Goal: Task Accomplishment & Management: Manage account settings

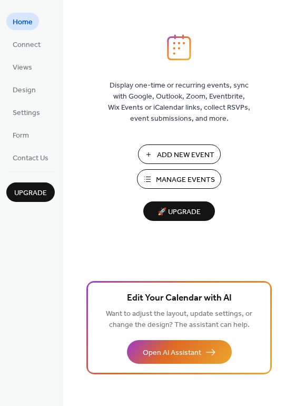
click at [28, 20] on span "Home" at bounding box center [23, 22] width 20 height 11
click at [30, 40] on span "Connect" at bounding box center [27, 45] width 28 height 11
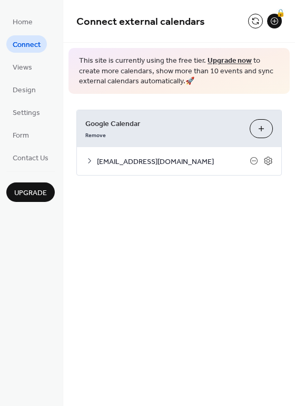
click at [182, 163] on span "centregustave@gmail.com" at bounding box center [173, 161] width 153 height 11
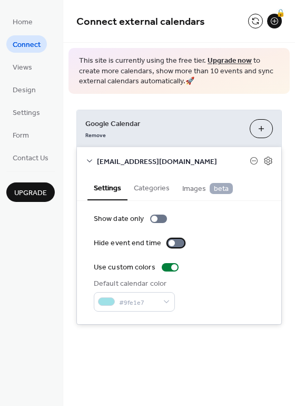
click at [175, 246] on div at bounding box center [176, 243] width 17 height 8
click at [144, 184] on button "Categories" at bounding box center [151, 187] width 48 height 24
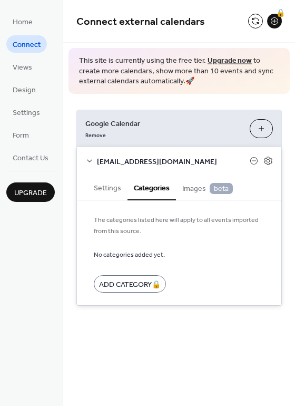
click at [191, 187] on span "Images beta" at bounding box center [207, 189] width 51 height 12
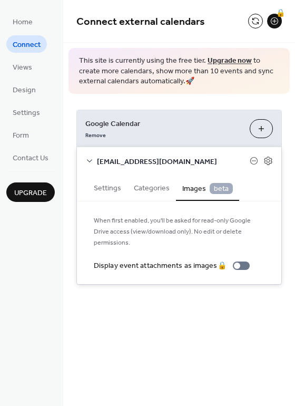
click at [103, 186] on button "Settings" at bounding box center [107, 187] width 40 height 24
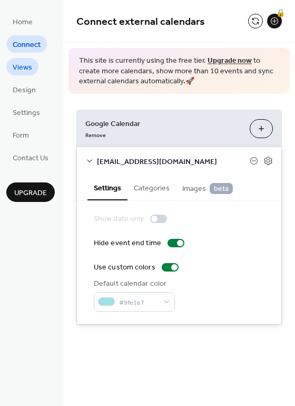
click at [33, 70] on link "Views" at bounding box center [22, 66] width 32 height 17
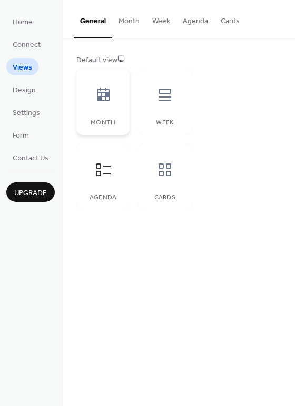
click at [113, 93] on div at bounding box center [103, 95] width 32 height 32
click at [164, 171] on icon at bounding box center [164, 169] width 17 height 17
click at [100, 169] on icon at bounding box center [103, 169] width 17 height 17
click at [99, 172] on icon at bounding box center [103, 169] width 17 height 17
click at [151, 109] on div at bounding box center [165, 95] width 32 height 32
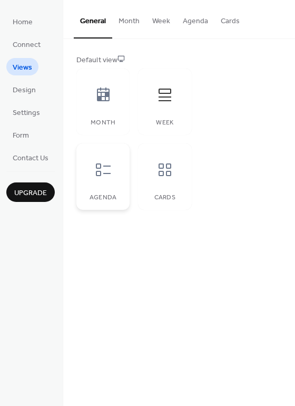
click at [92, 183] on div at bounding box center [103, 170] width 32 height 32
click at [116, 170] on div at bounding box center [103, 170] width 32 height 32
click at [174, 163] on div at bounding box center [165, 170] width 32 height 32
click at [115, 101] on div at bounding box center [103, 95] width 32 height 32
click at [141, 15] on button "Month" at bounding box center [129, 18] width 34 height 37
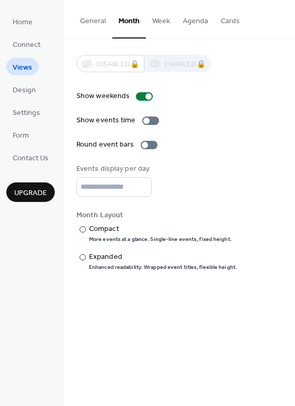
click at [194, 23] on button "Agenda" at bounding box center [195, 18] width 38 height 37
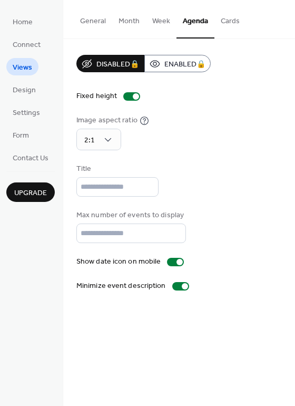
click at [221, 21] on button "Cards" at bounding box center [230, 18] width 32 height 37
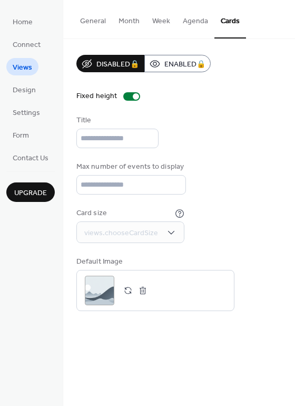
click at [154, 28] on button "Week" at bounding box center [161, 18] width 31 height 37
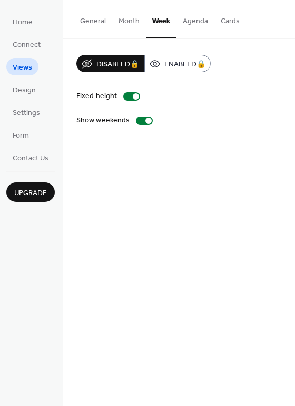
click at [124, 25] on button "Month" at bounding box center [129, 18] width 34 height 37
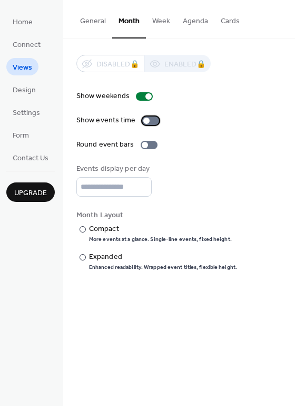
click at [156, 118] on div at bounding box center [150, 120] width 17 height 8
click at [151, 146] on div at bounding box center [149, 145] width 17 height 8
click at [105, 265] on div "Enhanced readability. Wrapped event titles, flexible height." at bounding box center [163, 266] width 148 height 7
click at [110, 230] on div "Compact" at bounding box center [159, 228] width 141 height 11
click at [30, 87] on span "Design" at bounding box center [24, 90] width 23 height 11
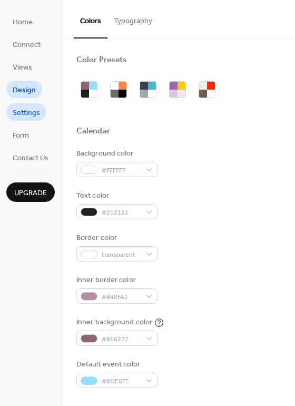
click at [31, 114] on span "Settings" at bounding box center [26, 112] width 27 height 11
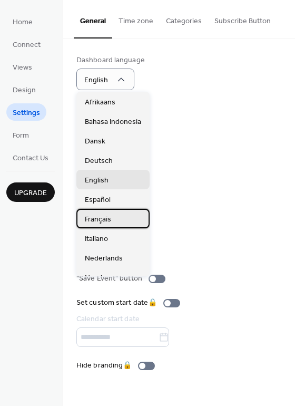
click at [104, 216] on span "Français" at bounding box center [98, 219] width 26 height 11
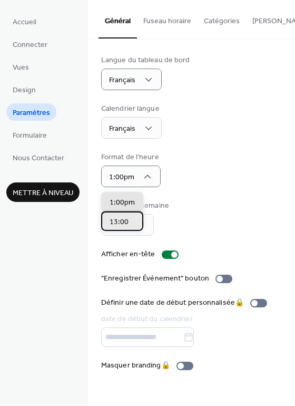
click at [114, 224] on span "13:00" at bounding box center [119, 221] width 19 height 11
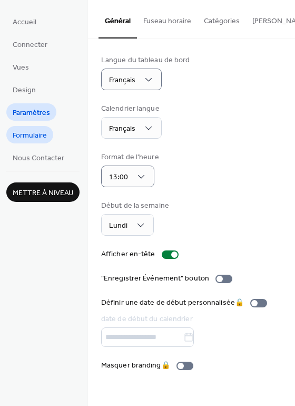
click at [40, 134] on span "Formulaire" at bounding box center [30, 135] width 34 height 11
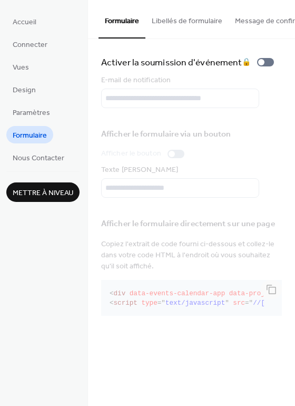
click at [57, 191] on span "Mettre à niveau" at bounding box center [43, 193] width 61 height 11
click at [165, 24] on button "Libellés de formulaire" at bounding box center [186, 18] width 83 height 37
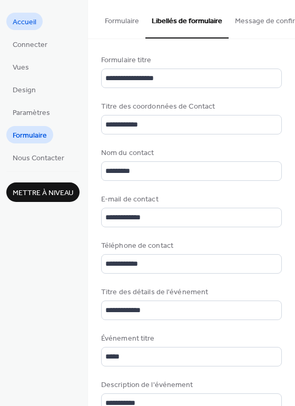
click at [23, 21] on span "Accueil" at bounding box center [25, 22] width 24 height 11
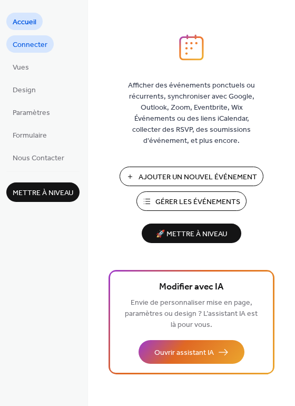
click at [45, 46] on span "Connecter" at bounding box center [30, 45] width 35 height 11
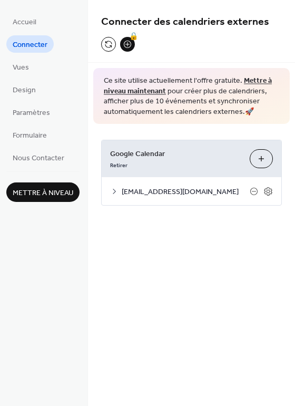
click at [193, 193] on span "centregustave@gmail.com" at bounding box center [186, 191] width 128 height 11
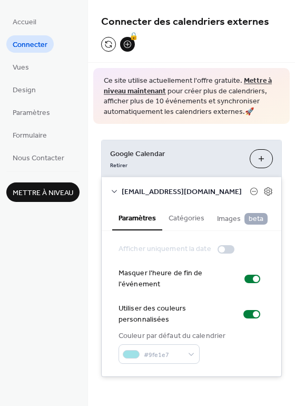
click at [196, 221] on button "Catégories" at bounding box center [186, 217] width 48 height 24
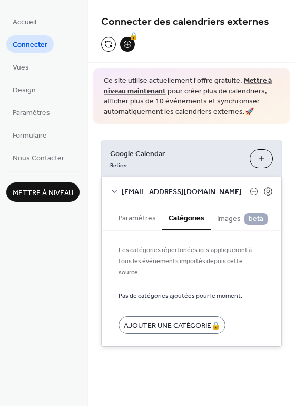
click at [144, 218] on button "Paramètres" at bounding box center [137, 217] width 50 height 24
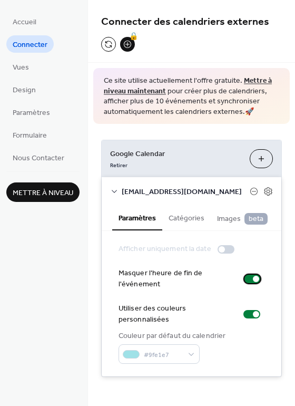
click at [251, 287] on label "Masquer l'heure de fin de l'événement" at bounding box center [192, 279] width 146 height 22
click at [175, 214] on button "Catégories" at bounding box center [186, 217] width 48 height 24
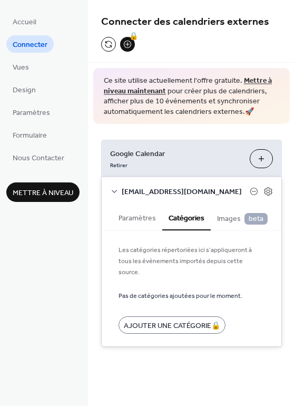
click at [228, 218] on span "Images beta" at bounding box center [242, 219] width 51 height 12
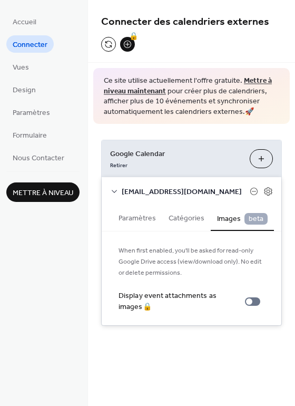
click at [142, 221] on button "Paramètres" at bounding box center [137, 217] width 50 height 24
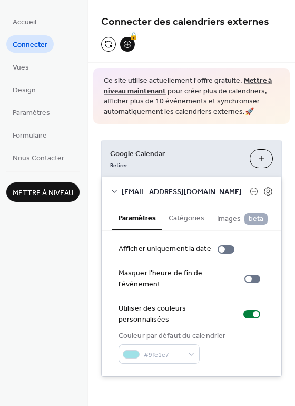
click at [138, 190] on span "centregustave@gmail.com" at bounding box center [186, 191] width 128 height 11
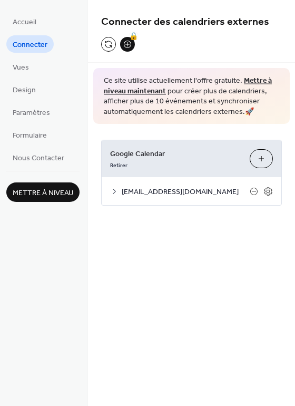
click at [138, 190] on span "centregustave@gmail.com" at bounding box center [186, 191] width 128 height 11
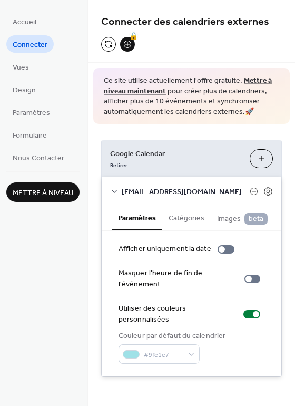
click at [277, 190] on div "centregustave@gmail.com" at bounding box center [192, 191] width 180 height 28
click at [269, 191] on icon at bounding box center [267, 190] width 9 height 9
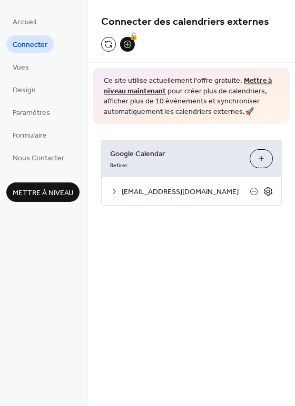
click at [269, 191] on icon at bounding box center [267, 190] width 9 height 9
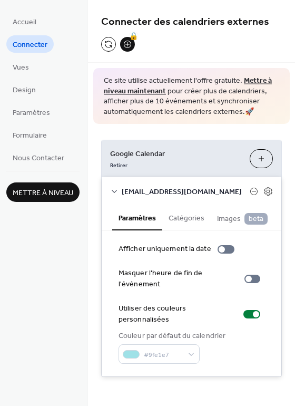
click at [40, 283] on div "Accueil Connecter Vues Design Paramètres Formulaire Nous Contacter Mettre à niv…" at bounding box center [44, 203] width 88 height 406
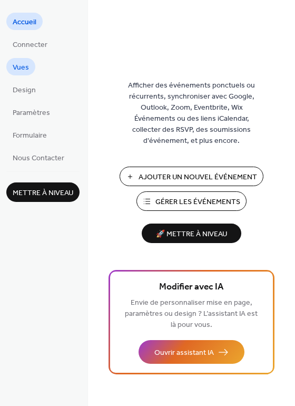
click at [25, 68] on span "Vues" at bounding box center [21, 67] width 16 height 11
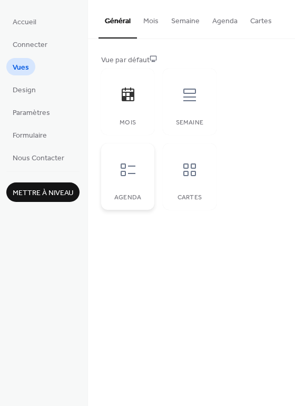
click at [133, 171] on icon at bounding box center [128, 169] width 17 height 17
click at [230, 21] on button "Agenda" at bounding box center [225, 18] width 38 height 37
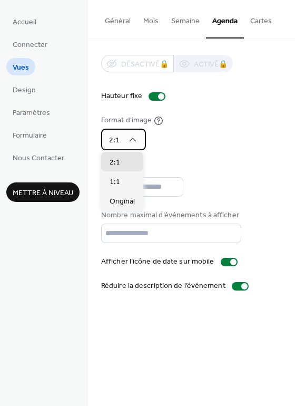
click at [137, 136] on div "2:1" at bounding box center [123, 140] width 45 height 22
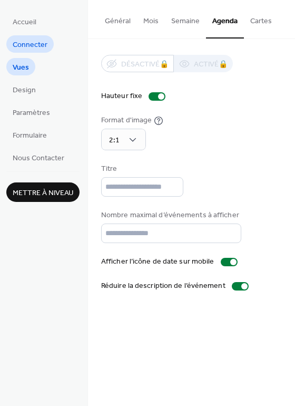
click at [28, 50] on span "Connecter" at bounding box center [30, 45] width 35 height 11
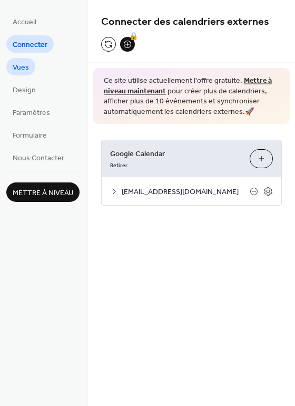
click at [23, 68] on span "Vues" at bounding box center [21, 67] width 16 height 11
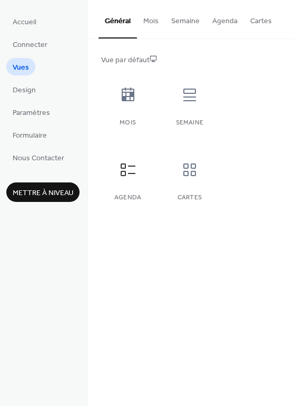
click at [154, 25] on button "Mois" at bounding box center [151, 18] width 28 height 37
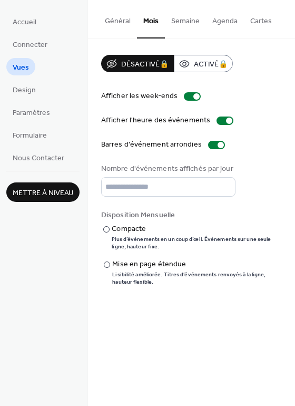
click at [178, 23] on button "Semaine" at bounding box center [185, 18] width 41 height 37
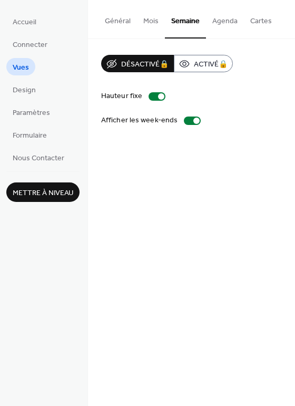
click at [217, 18] on button "Agenda" at bounding box center [225, 18] width 38 height 37
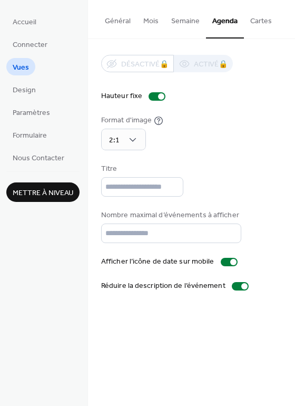
click at [246, 19] on button "Cartes" at bounding box center [261, 18] width 34 height 37
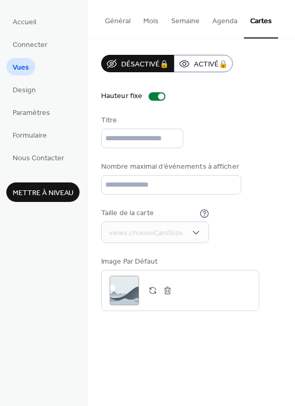
click at [131, 12] on button "Général" at bounding box center [118, 18] width 38 height 37
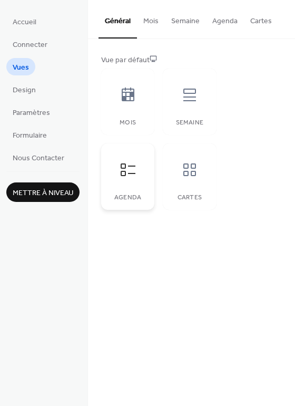
click at [114, 175] on div at bounding box center [128, 170] width 32 height 32
click at [19, 81] on link "Design" at bounding box center [24, 89] width 36 height 17
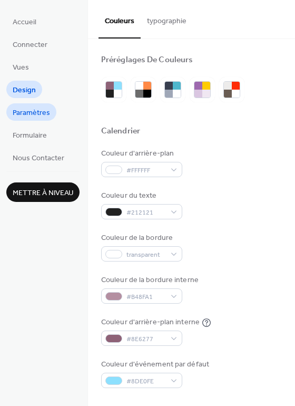
click at [24, 107] on span "Paramètres" at bounding box center [31, 112] width 37 height 11
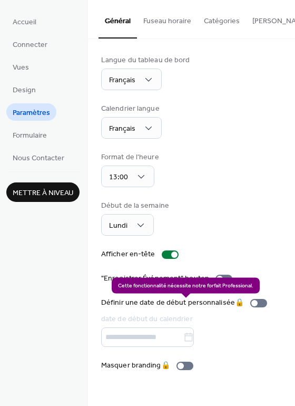
click at [263, 304] on div "Définir une date de début personnalisée 🔒 date de début du calendrier" at bounding box center [186, 322] width 170 height 50
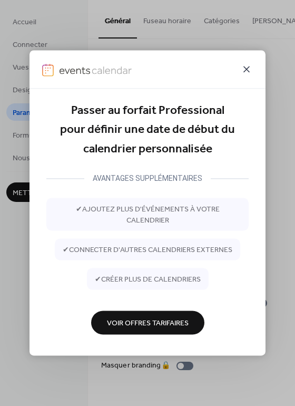
click at [248, 70] on icon at bounding box center [246, 69] width 13 height 13
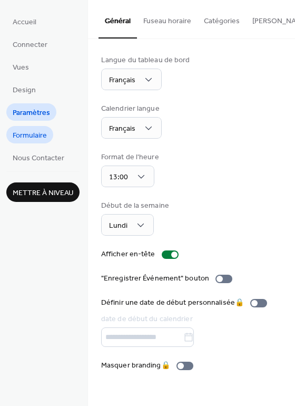
click at [33, 133] on span "Formulaire" at bounding box center [30, 135] width 34 height 11
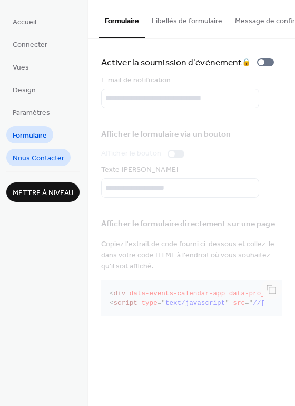
click at [39, 154] on span "Nous Contacter" at bounding box center [39, 158] width 52 height 11
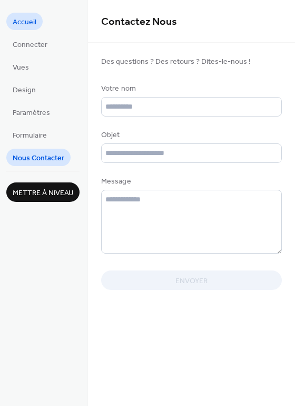
click at [27, 18] on span "Accueil" at bounding box center [25, 22] width 24 height 11
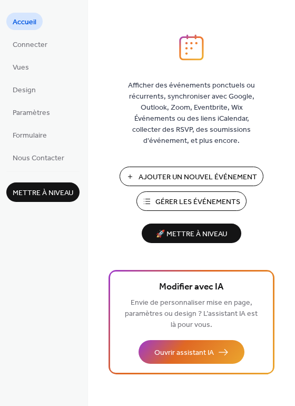
click at [226, 199] on span "Gérer les Événements" at bounding box center [197, 201] width 85 height 11
click at [225, 197] on span "Gérer les Événements" at bounding box center [197, 201] width 85 height 11
click at [34, 46] on span "Connecter" at bounding box center [30, 45] width 35 height 11
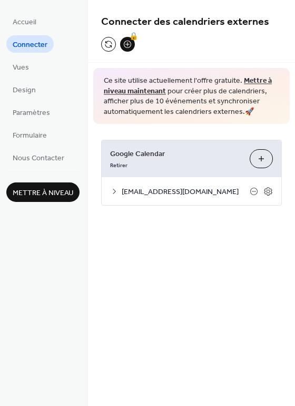
click at [263, 156] on button "Sélectionner Les Calendriers" at bounding box center [261, 158] width 23 height 19
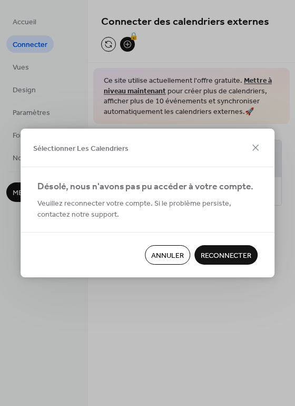
click at [218, 255] on span "Reconnecter" at bounding box center [226, 255] width 51 height 11
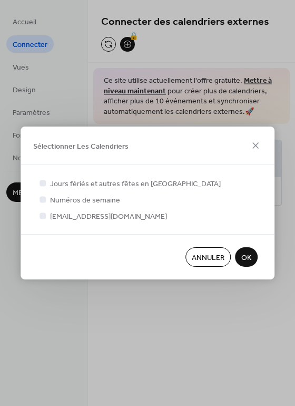
click at [244, 259] on span "OK" at bounding box center [246, 257] width 10 height 11
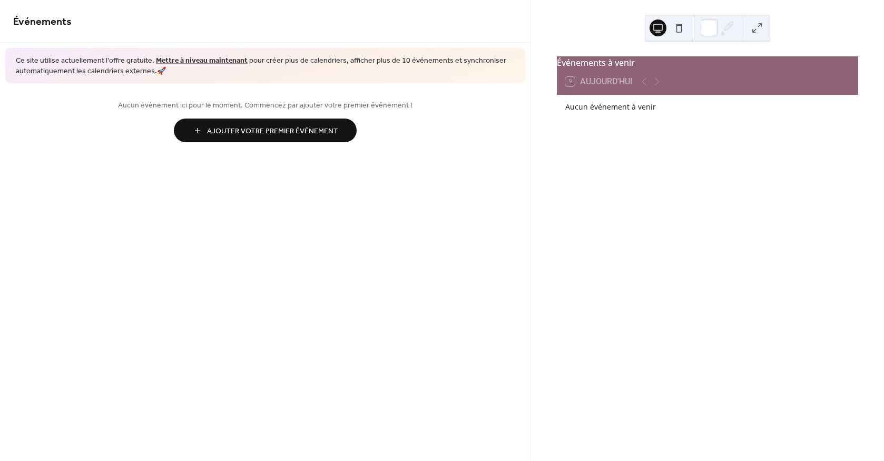
click at [241, 126] on span "Ajouter Votre Premier Événement" at bounding box center [272, 131] width 131 height 11
click at [677, 33] on button at bounding box center [679, 27] width 17 height 17
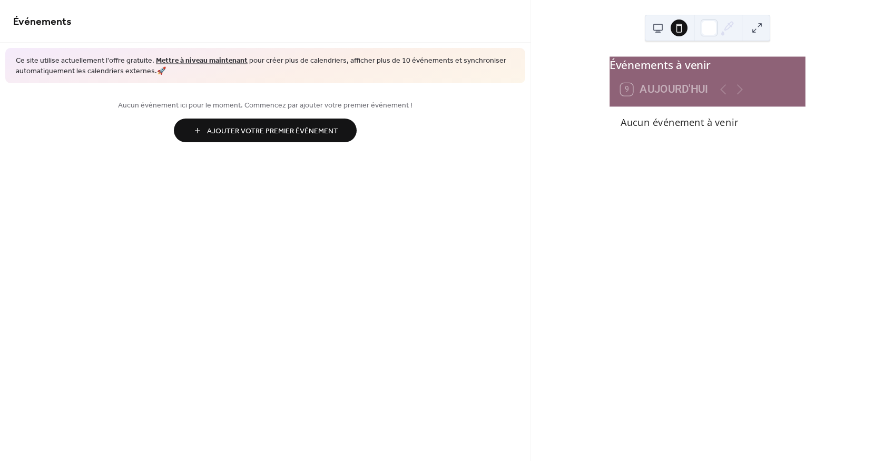
click at [647, 25] on div at bounding box center [707, 28] width 125 height 26
